Goal: Information Seeking & Learning: Learn about a topic

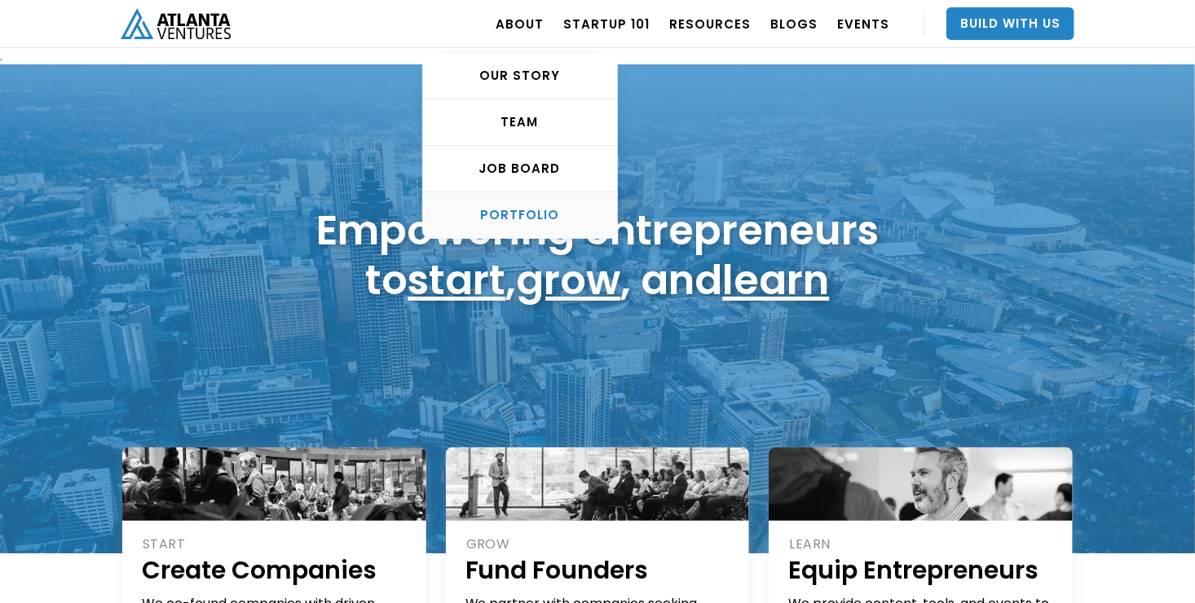
click at [528, 210] on div "PORTFOLIO" at bounding box center [520, 215] width 194 height 16
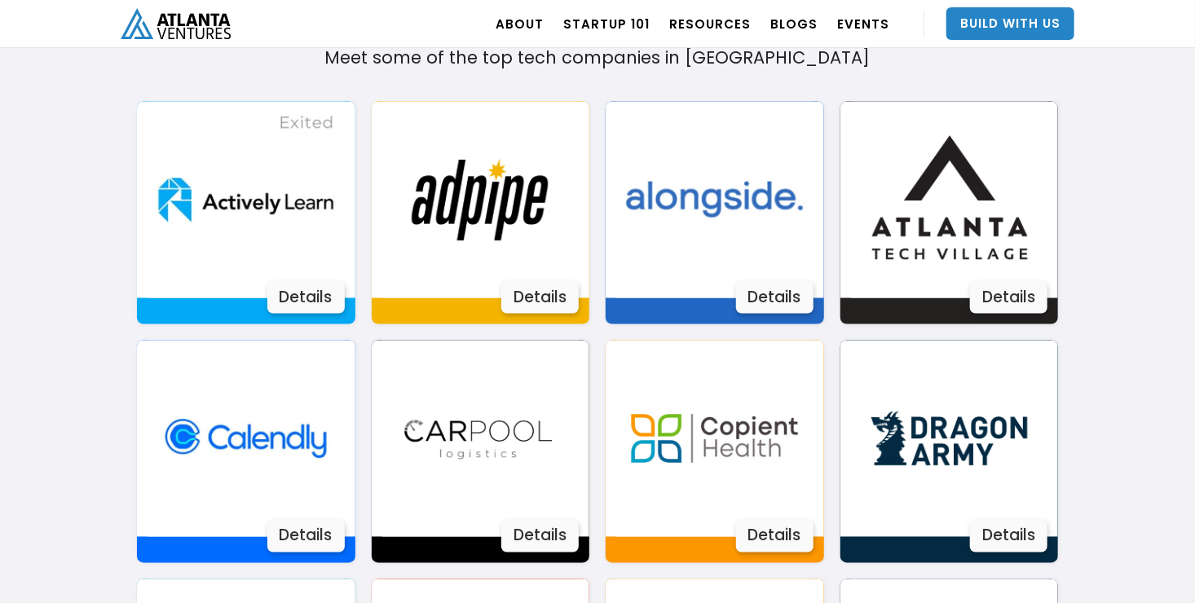
scroll to position [1127, 0]
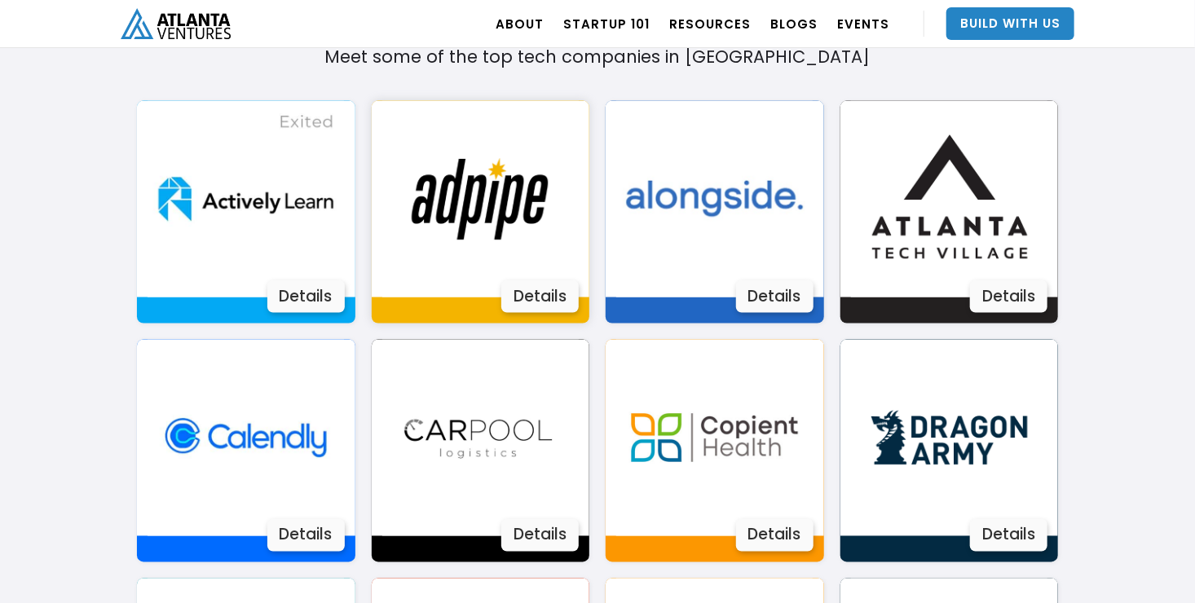
click at [509, 196] on img at bounding box center [480, 199] width 196 height 196
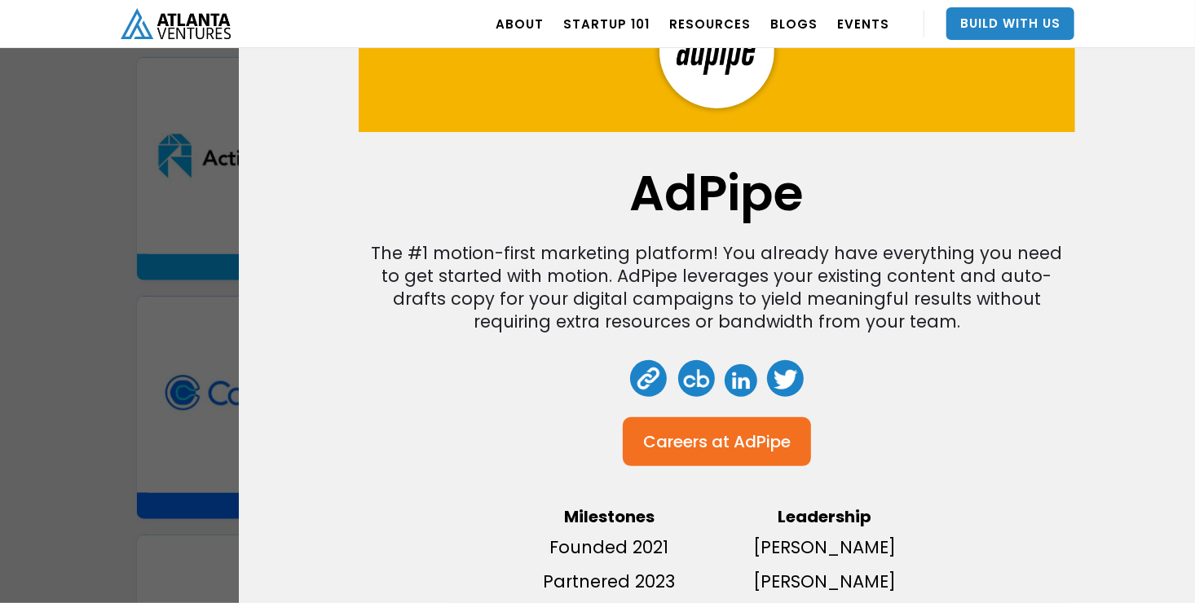
scroll to position [0, 0]
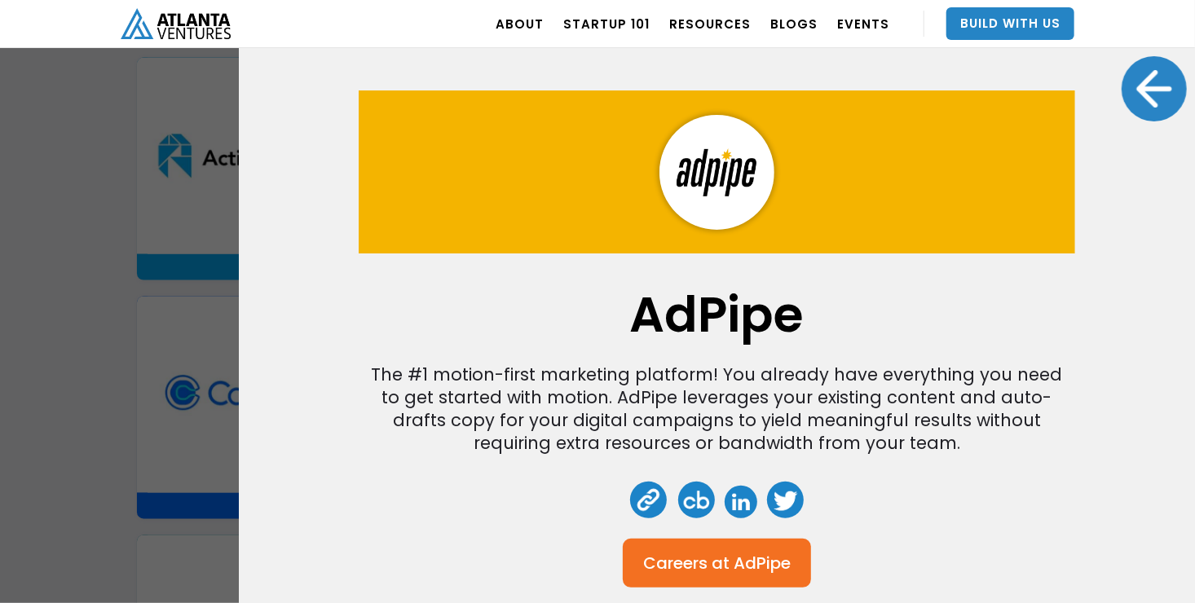
click at [133, 289] on div "AdPipe The #1 motion-first marketing platform! You already have everything you …" at bounding box center [597, 301] width 1195 height 603
click at [1142, 109] on div at bounding box center [1154, 88] width 65 height 65
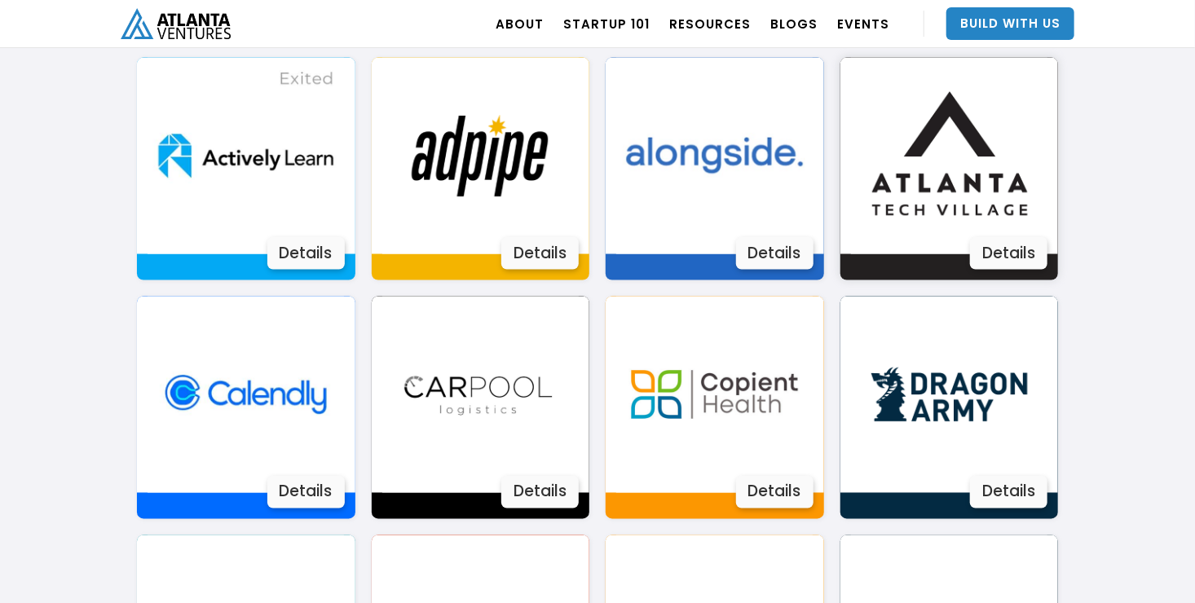
click at [996, 195] on img at bounding box center [949, 156] width 196 height 196
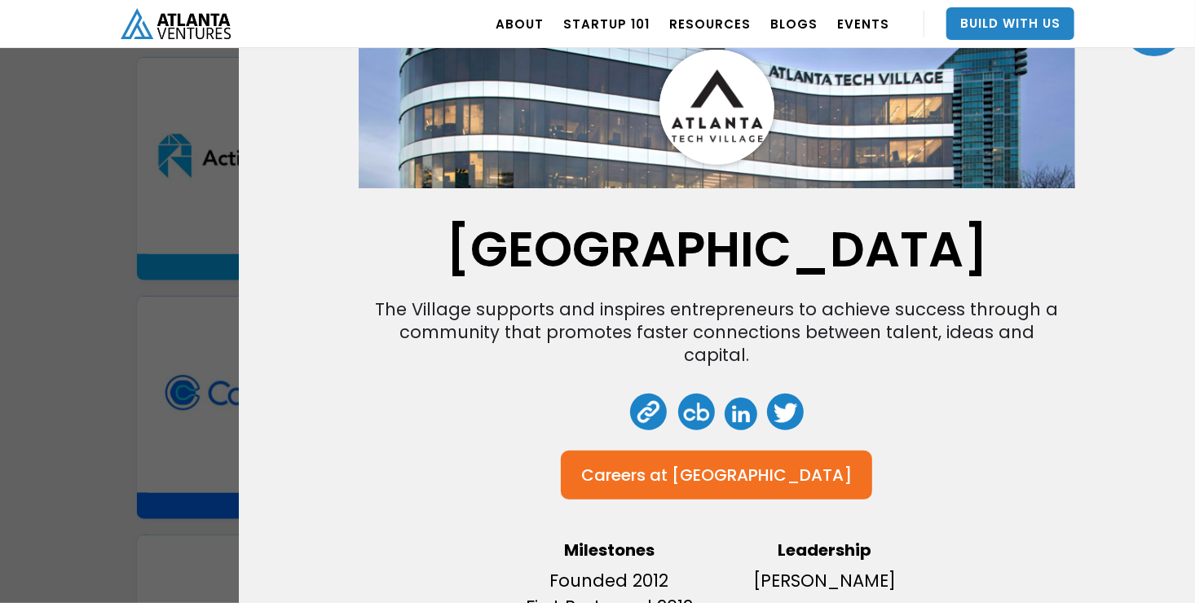
scroll to position [114, 0]
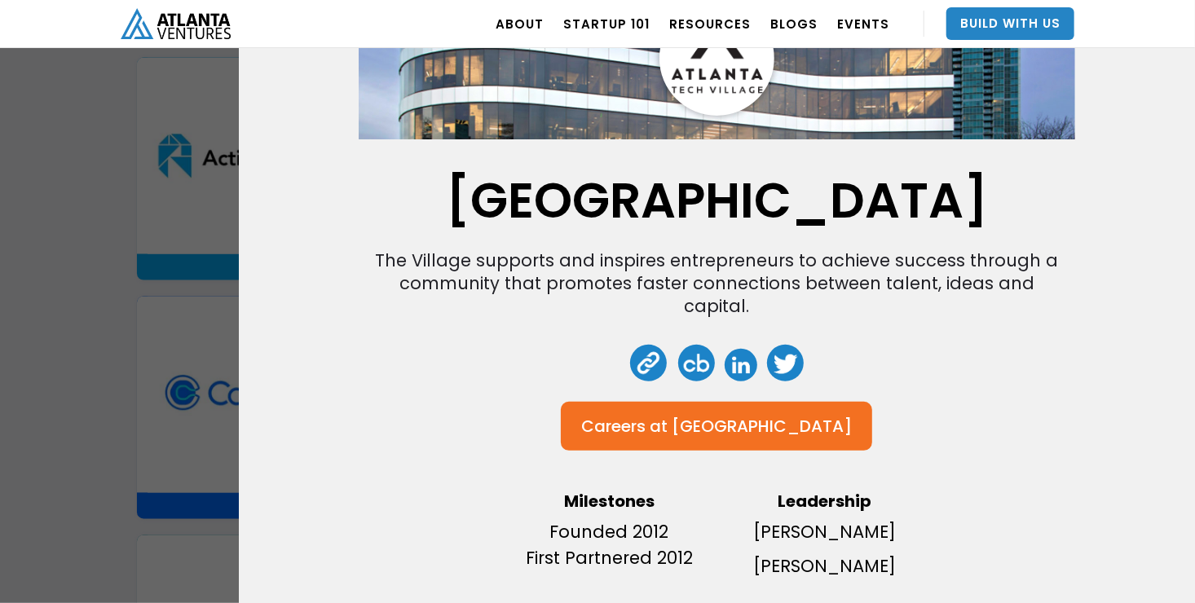
click at [166, 317] on div "Atlanta Tech Village The Village supports and inspires entrepreneurs to achieve…" at bounding box center [597, 301] width 1195 height 603
click at [157, 203] on div "Atlanta Tech Village The Village supports and inspires entrepreneurs to achieve…" at bounding box center [597, 301] width 1195 height 603
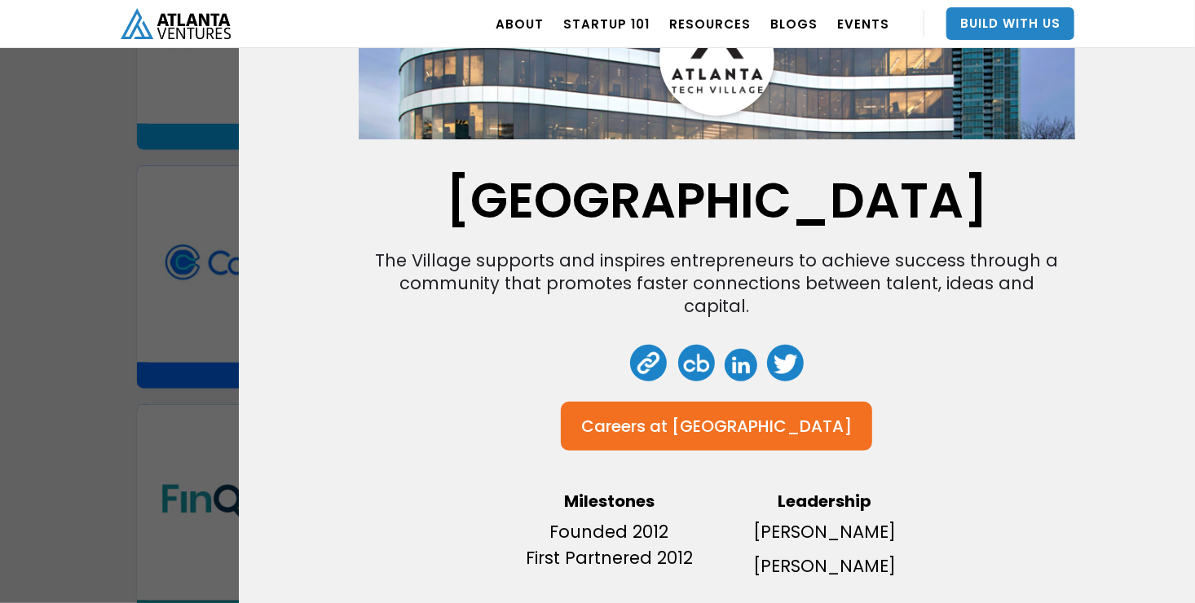
scroll to position [1303, 0]
click at [138, 285] on div "Atlanta Tech Village The Village supports and inspires entrepreneurs to achieve…" at bounding box center [597, 301] width 1195 height 603
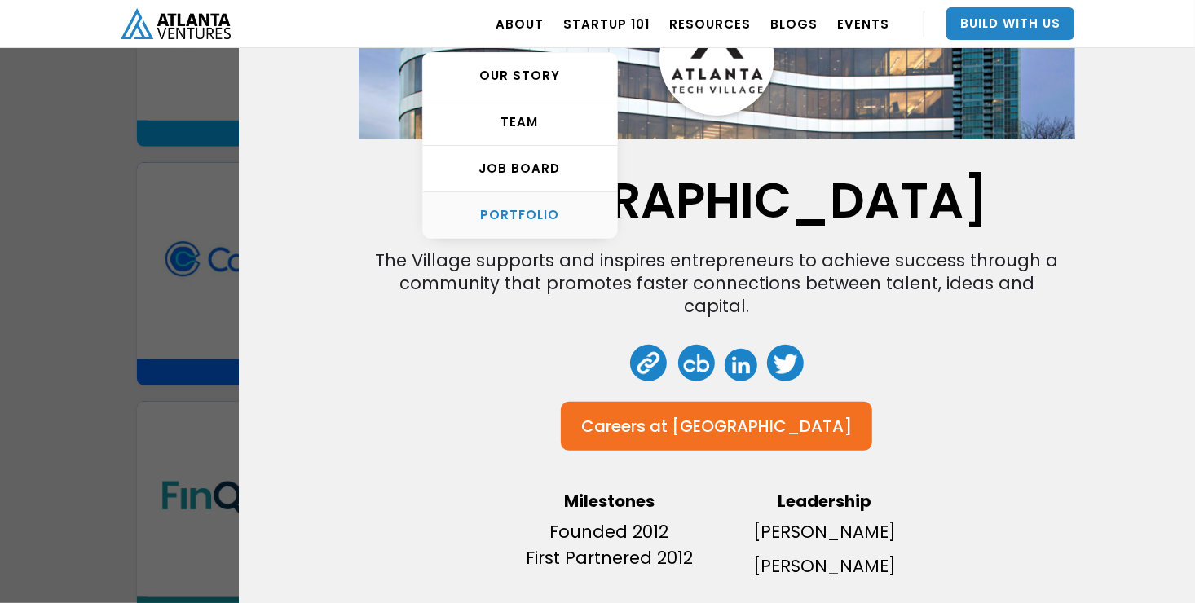
click at [539, 216] on div "PORTFOLIO" at bounding box center [520, 215] width 194 height 16
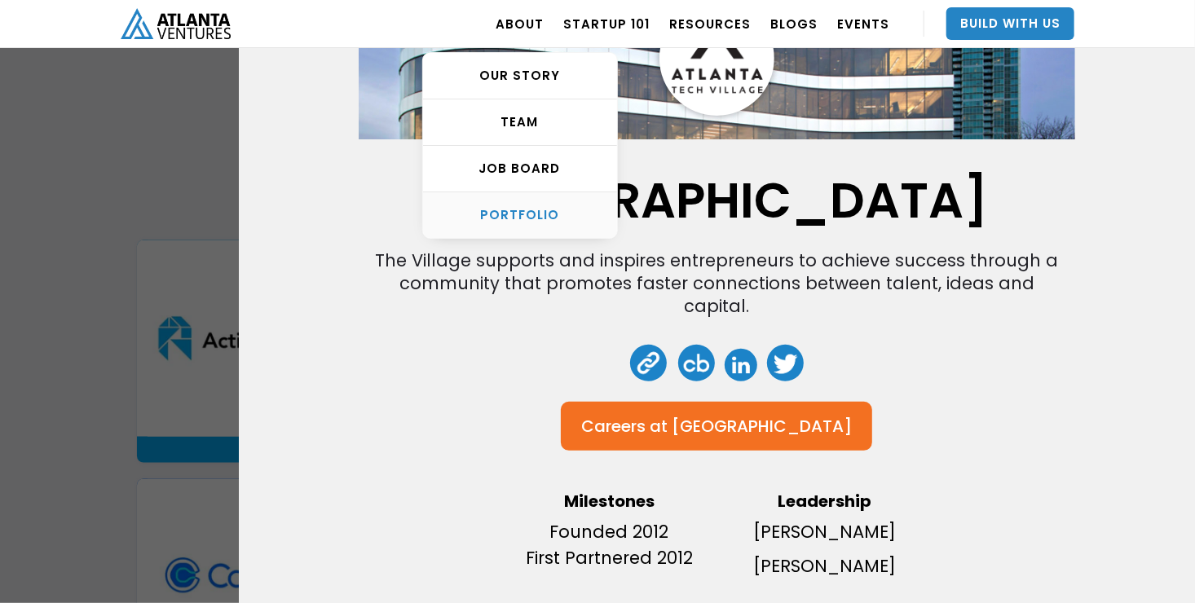
scroll to position [986, 0]
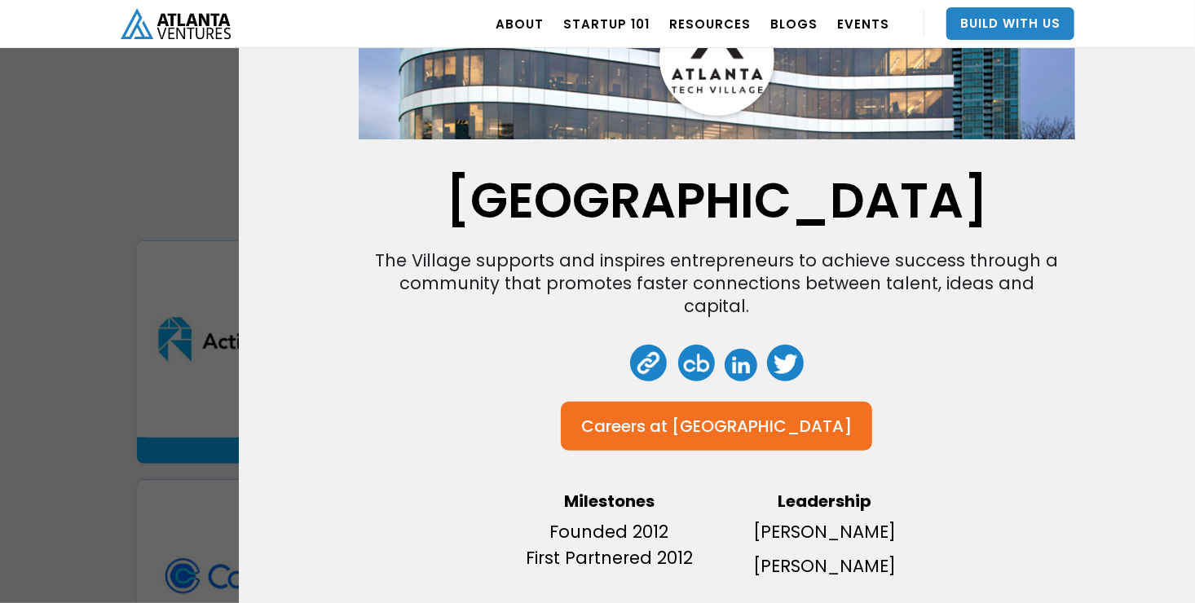
click at [181, 276] on div "Atlanta Tech Village The Village supports and inspires entrepreneurs to achieve…" at bounding box center [597, 301] width 1195 height 603
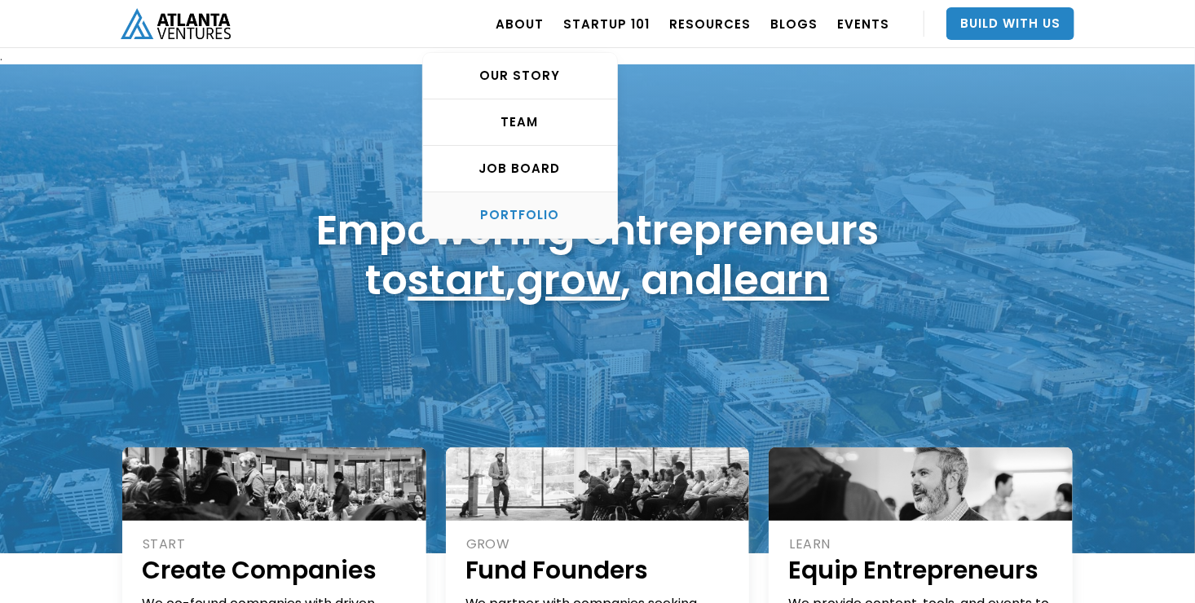
click at [539, 213] on div "PORTFOLIO" at bounding box center [520, 215] width 194 height 16
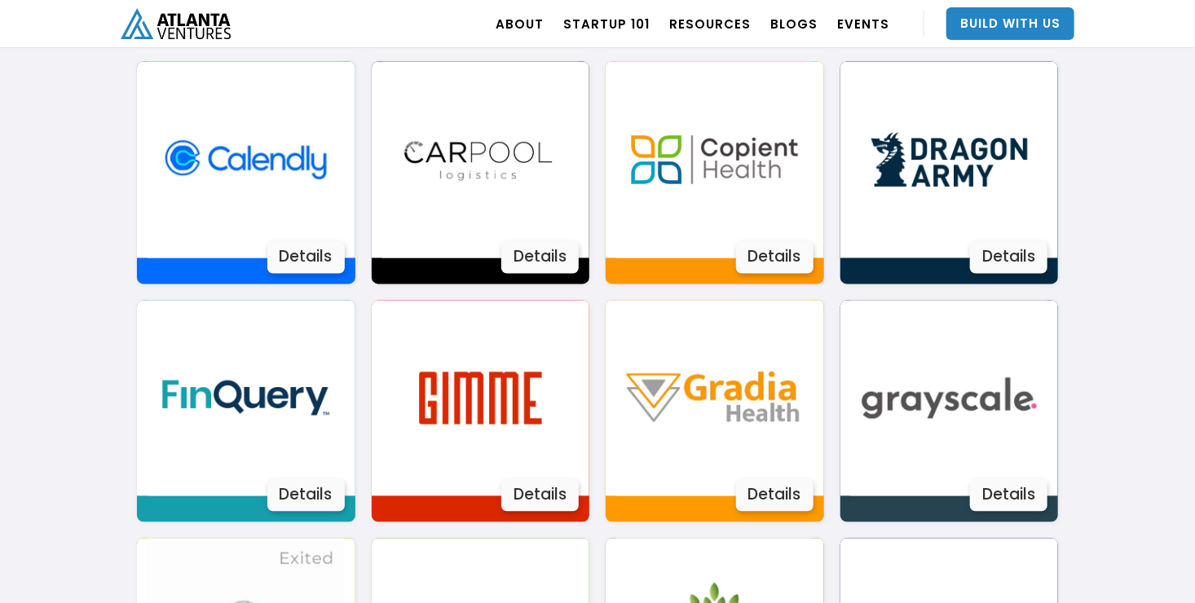
scroll to position [1415, 0]
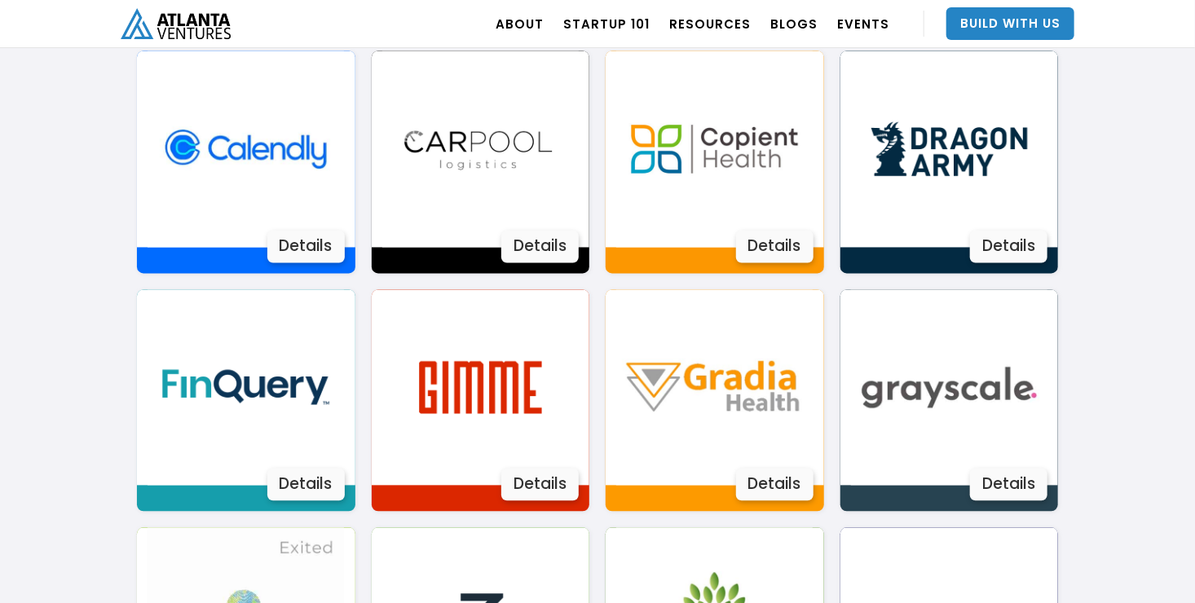
click at [931, 162] on img at bounding box center [949, 149] width 196 height 196
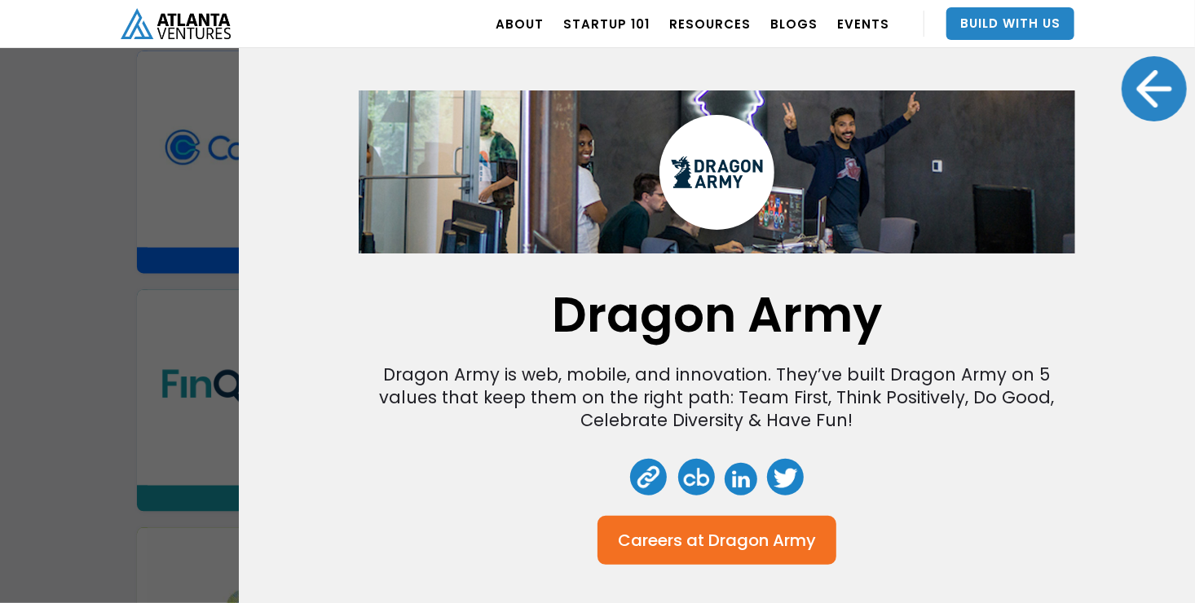
click at [1158, 73] on div at bounding box center [1154, 88] width 65 height 65
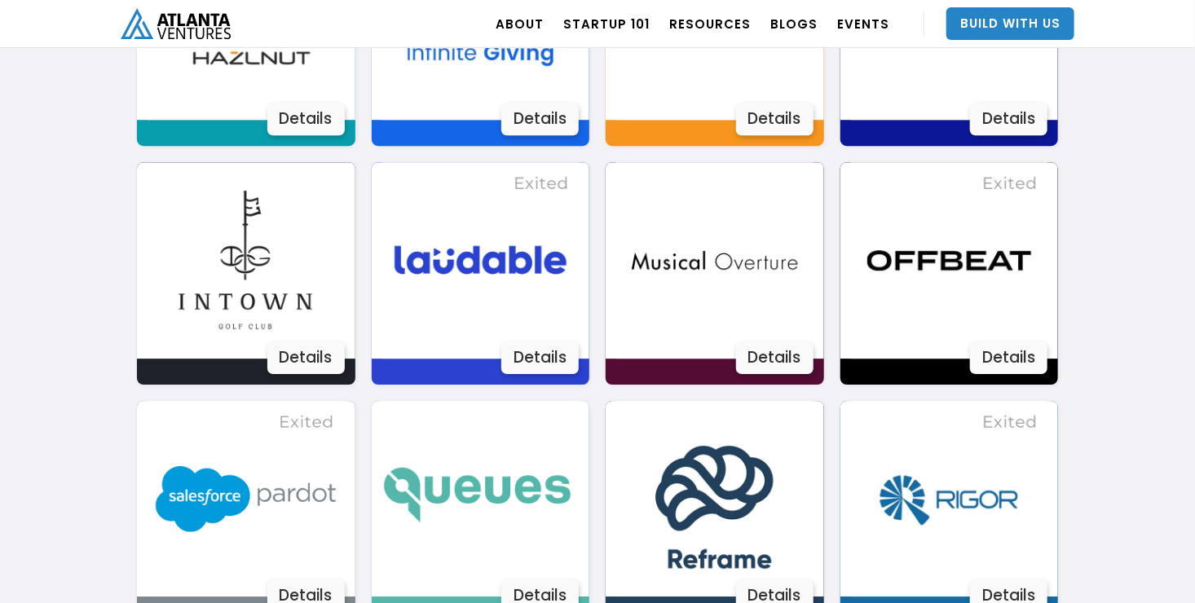
scroll to position [2260, 0]
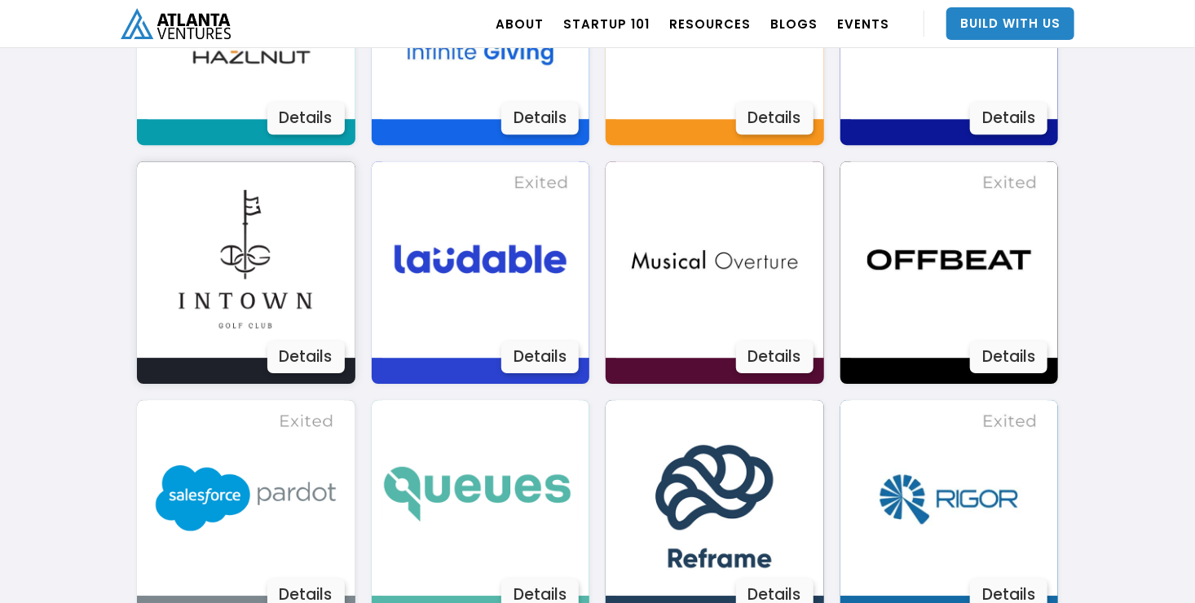
click at [289, 294] on img at bounding box center [246, 259] width 196 height 196
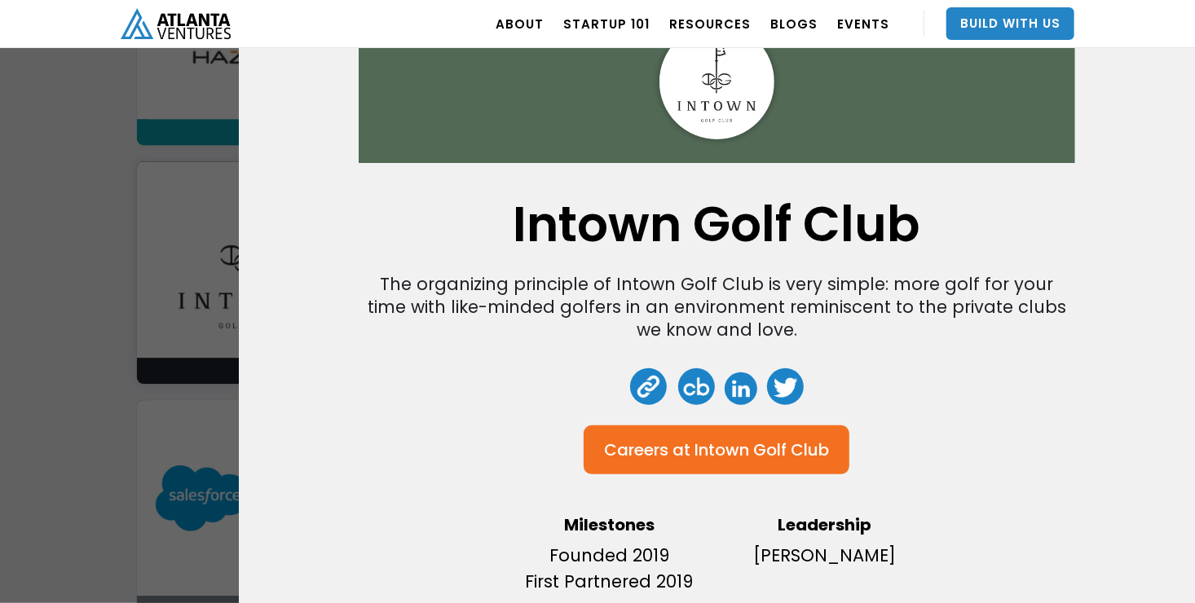
scroll to position [104, 0]
click at [734, 442] on div "Intown Golf Club" at bounding box center [762, 450] width 135 height 16
click at [179, 361] on div "Intown Golf Club The organizing principle of Intown Golf Club is very simple: m…" at bounding box center [597, 301] width 1195 height 603
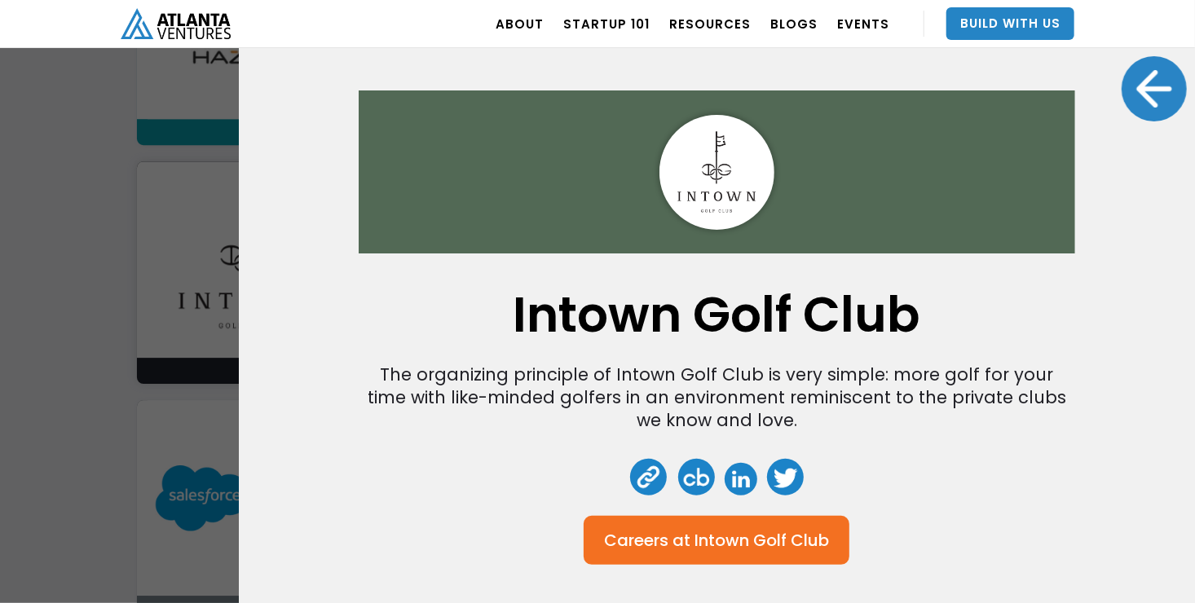
scroll to position [0, 0]
click at [1142, 85] on div at bounding box center [1154, 88] width 65 height 65
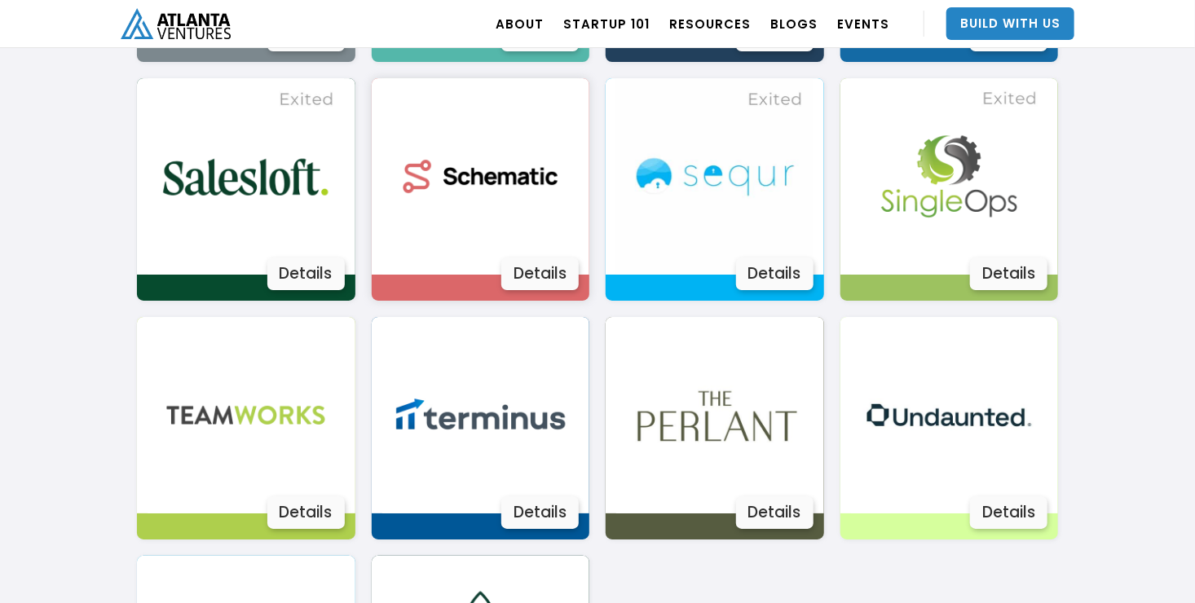
scroll to position [2819, 0]
click at [946, 223] on img at bounding box center [949, 177] width 196 height 196
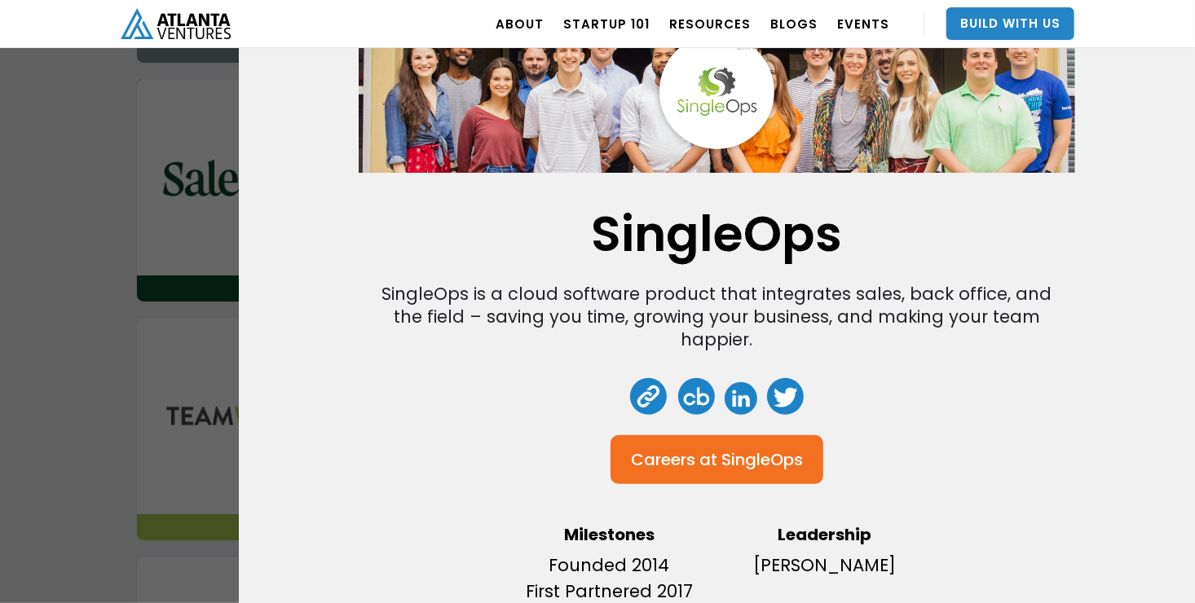
scroll to position [0, 0]
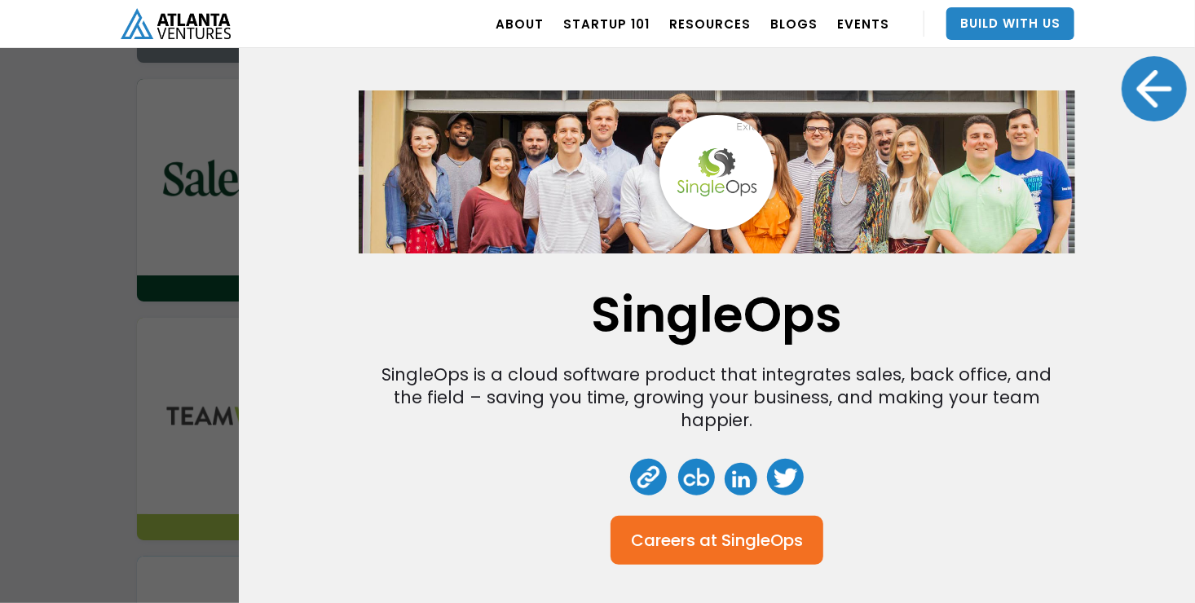
click at [698, 174] on img at bounding box center [716, 172] width 115 height 115
click at [680, 532] on div "Careers at" at bounding box center [674, 540] width 86 height 16
click at [206, 371] on div "SingleOps SingleOps is a cloud software product that integrates sales, back off…" at bounding box center [597, 301] width 1195 height 603
click at [1129, 69] on div at bounding box center [1154, 88] width 65 height 65
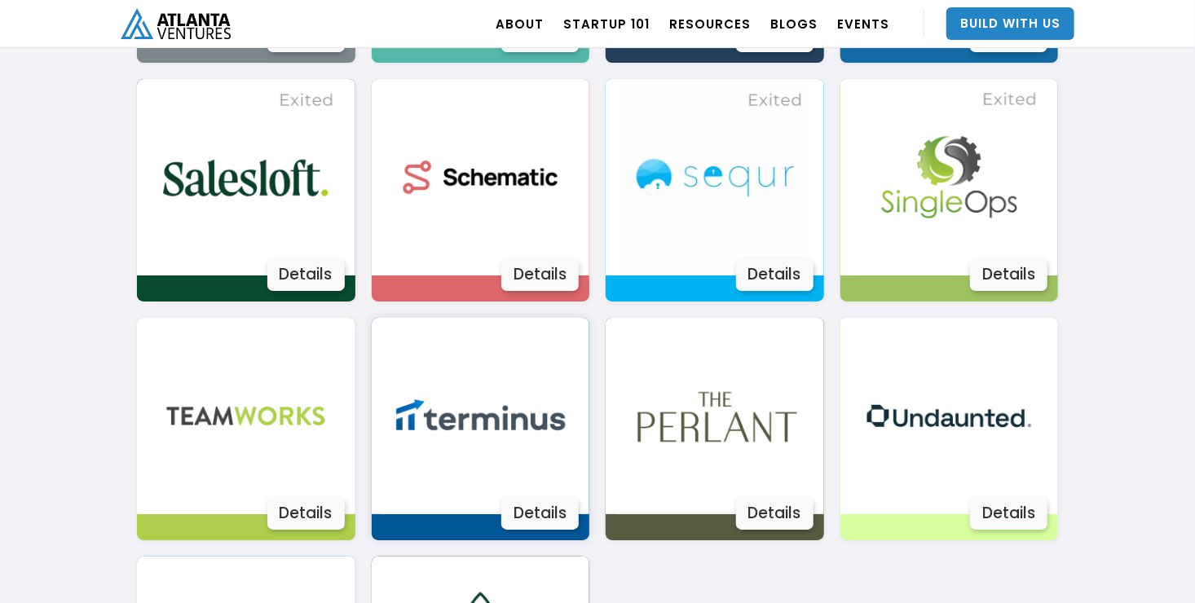
click at [475, 437] on img at bounding box center [480, 416] width 196 height 196
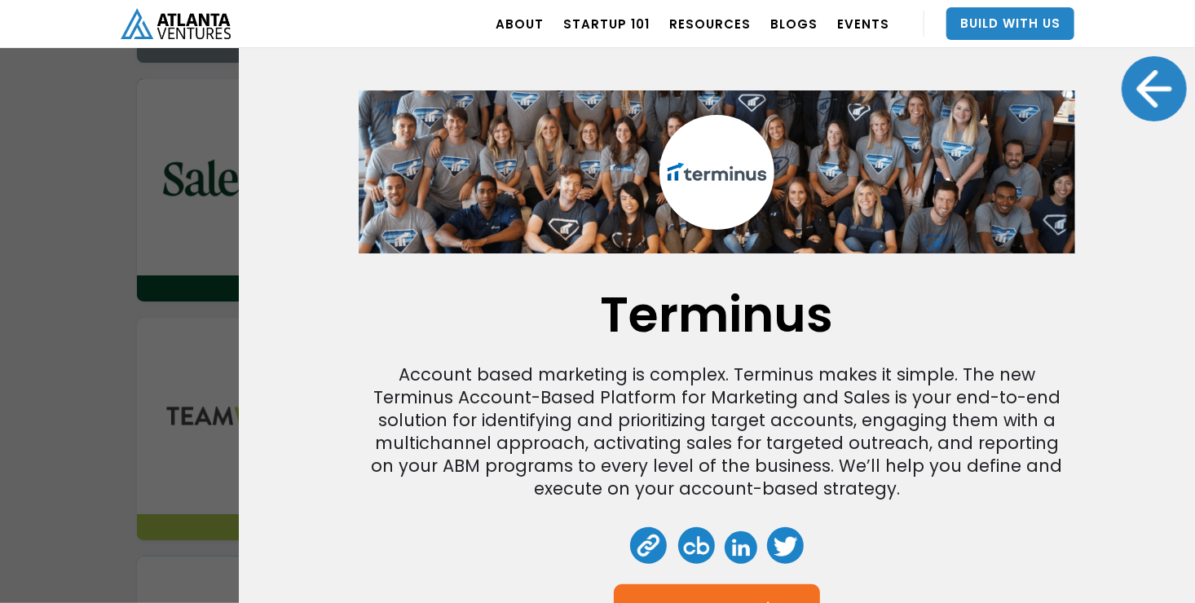
click at [77, 331] on div "Terminus Account based marketing is complex. Terminus makes it simple. The new …" at bounding box center [597, 301] width 1195 height 603
click at [1142, 79] on div at bounding box center [1154, 88] width 65 height 65
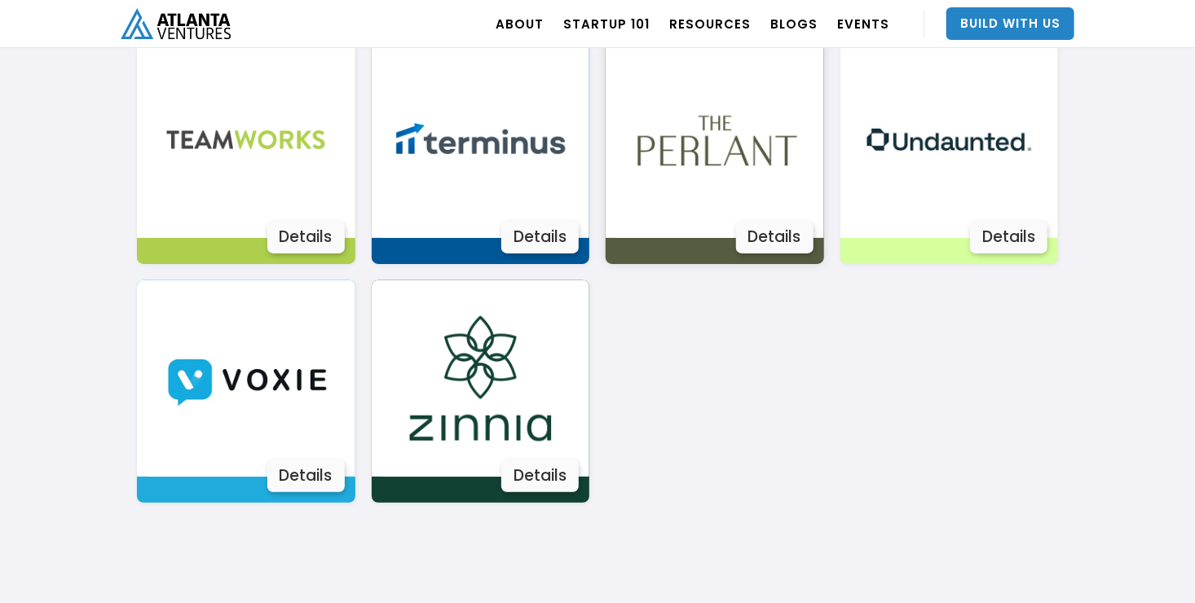
scroll to position [3096, 0]
click at [670, 129] on img at bounding box center [714, 139] width 196 height 196
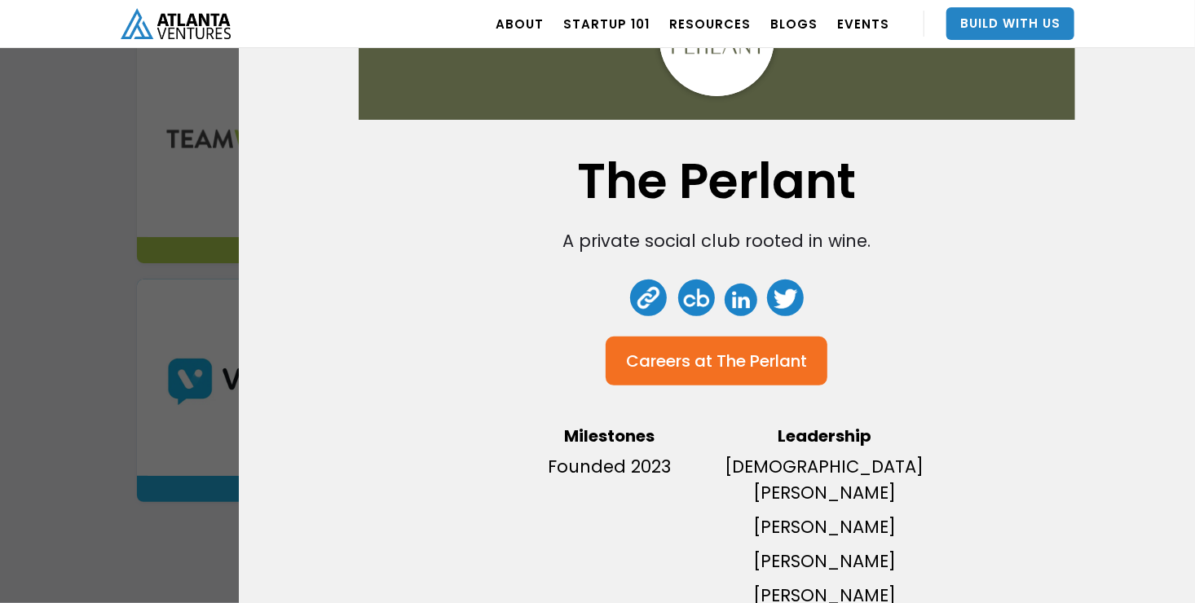
scroll to position [0, 0]
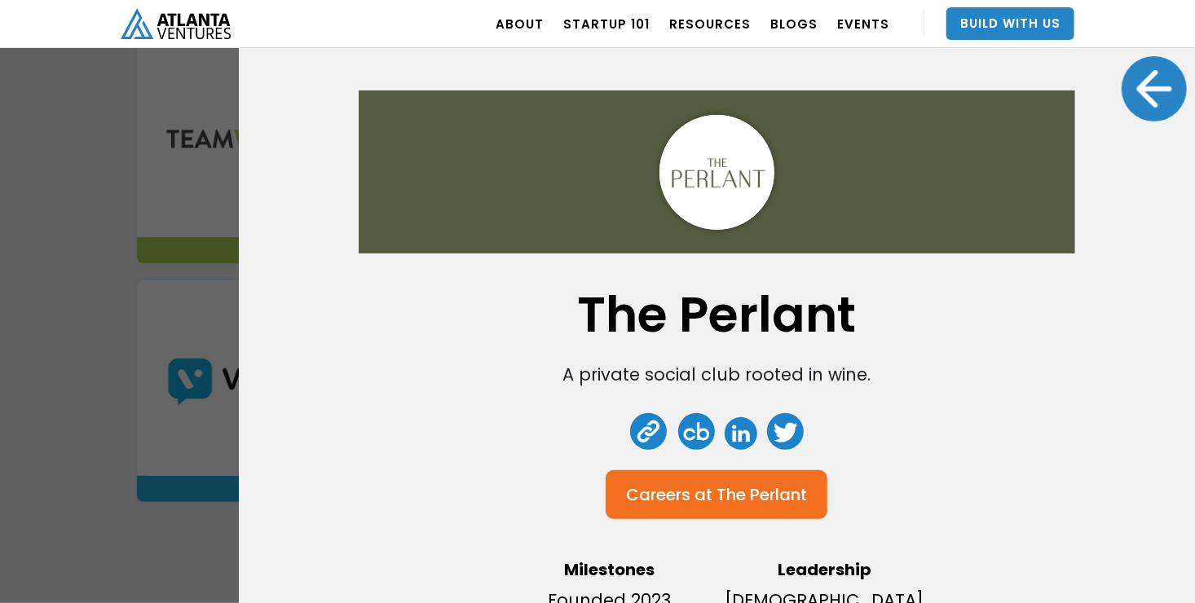
click at [95, 196] on div "The Perlant A private social club rooted in wine. Careers at The Perlant Milest…" at bounding box center [597, 301] width 1195 height 603
click at [1142, 77] on div at bounding box center [1154, 88] width 65 height 65
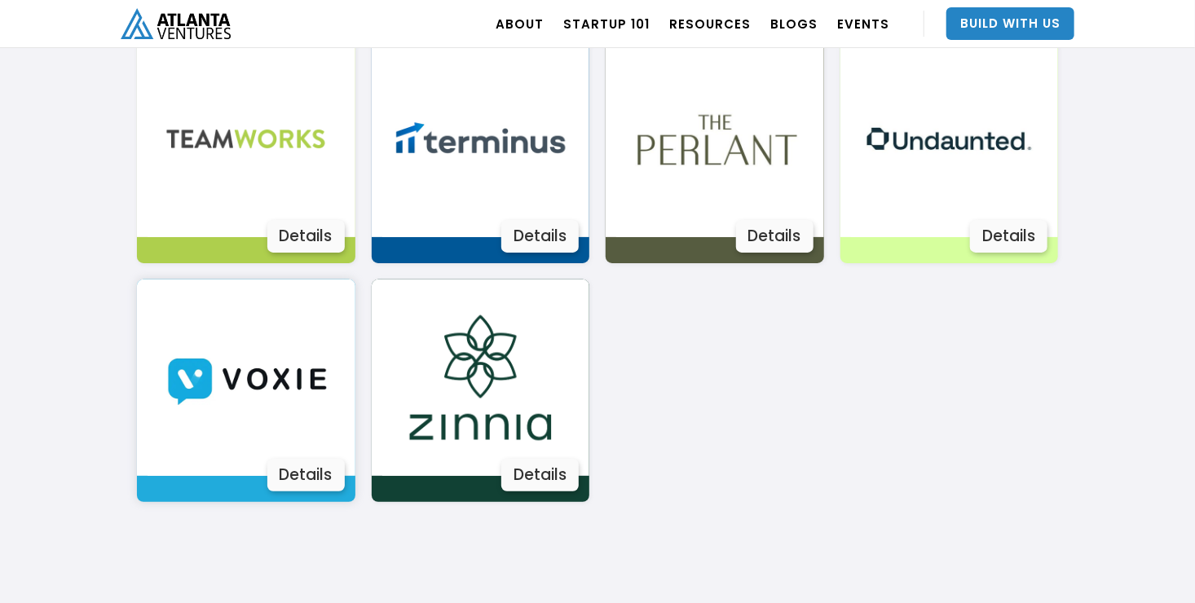
click at [289, 386] on img at bounding box center [246, 378] width 196 height 196
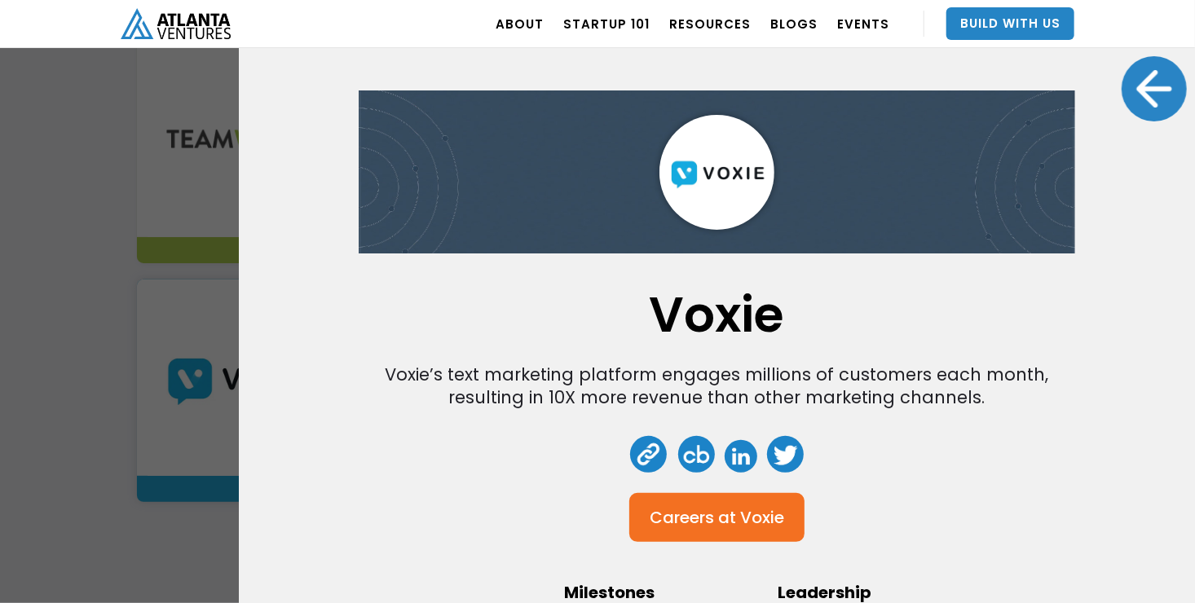
click at [203, 290] on div "Voxie Voxie’s text marketing platform engages millions of customers each month,…" at bounding box center [597, 301] width 1195 height 603
click at [1149, 106] on div at bounding box center [1154, 88] width 65 height 65
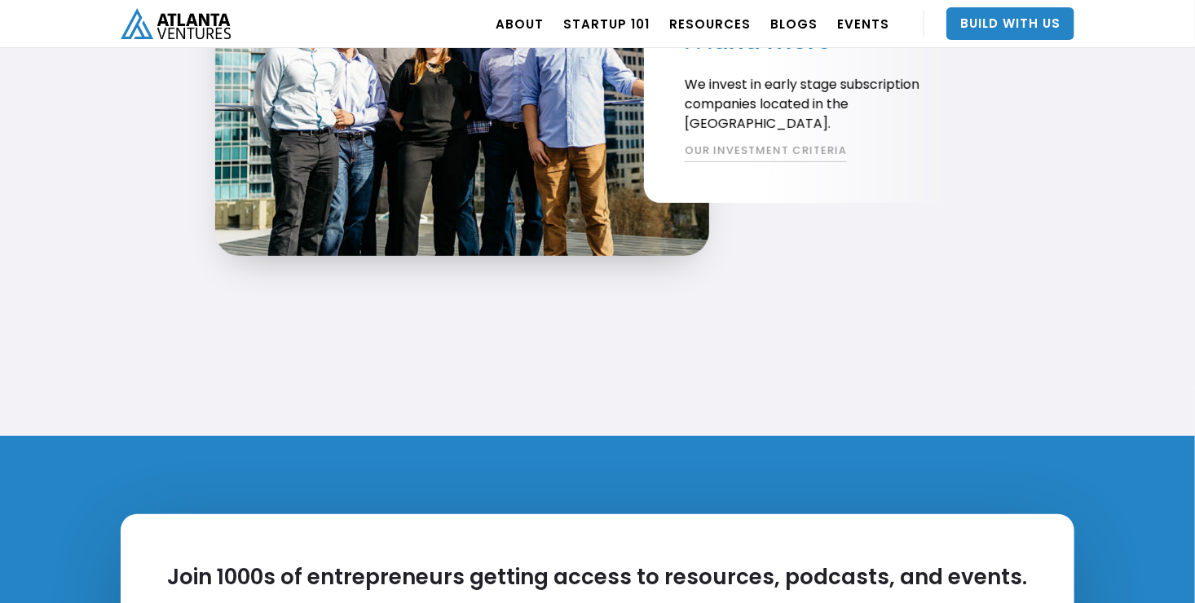
scroll to position [3351, 0]
